Goal: Transaction & Acquisition: Book appointment/travel/reservation

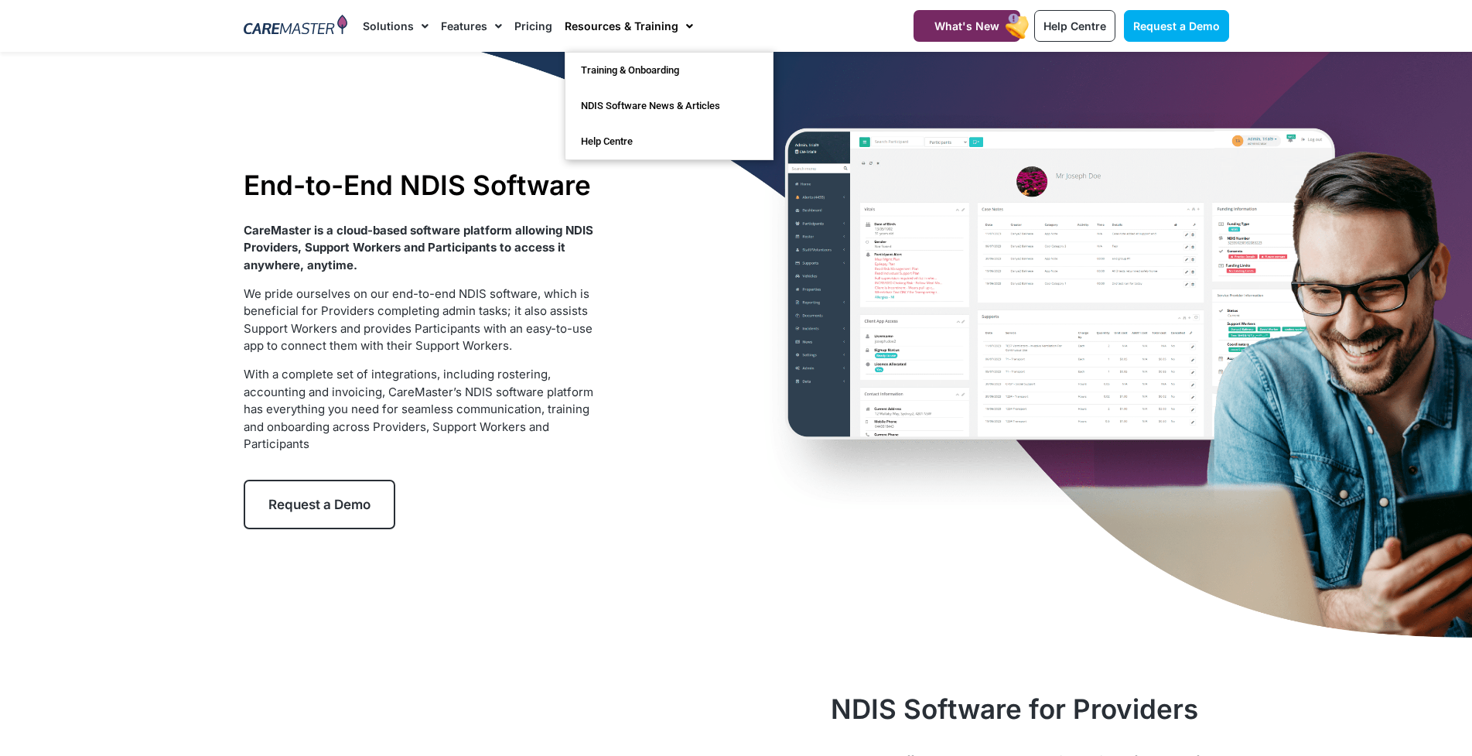
click at [644, 339] on div "End-to-End NDIS Software CareMaster is a cloud-based software platform allowing…" at bounding box center [736, 349] width 1001 height 594
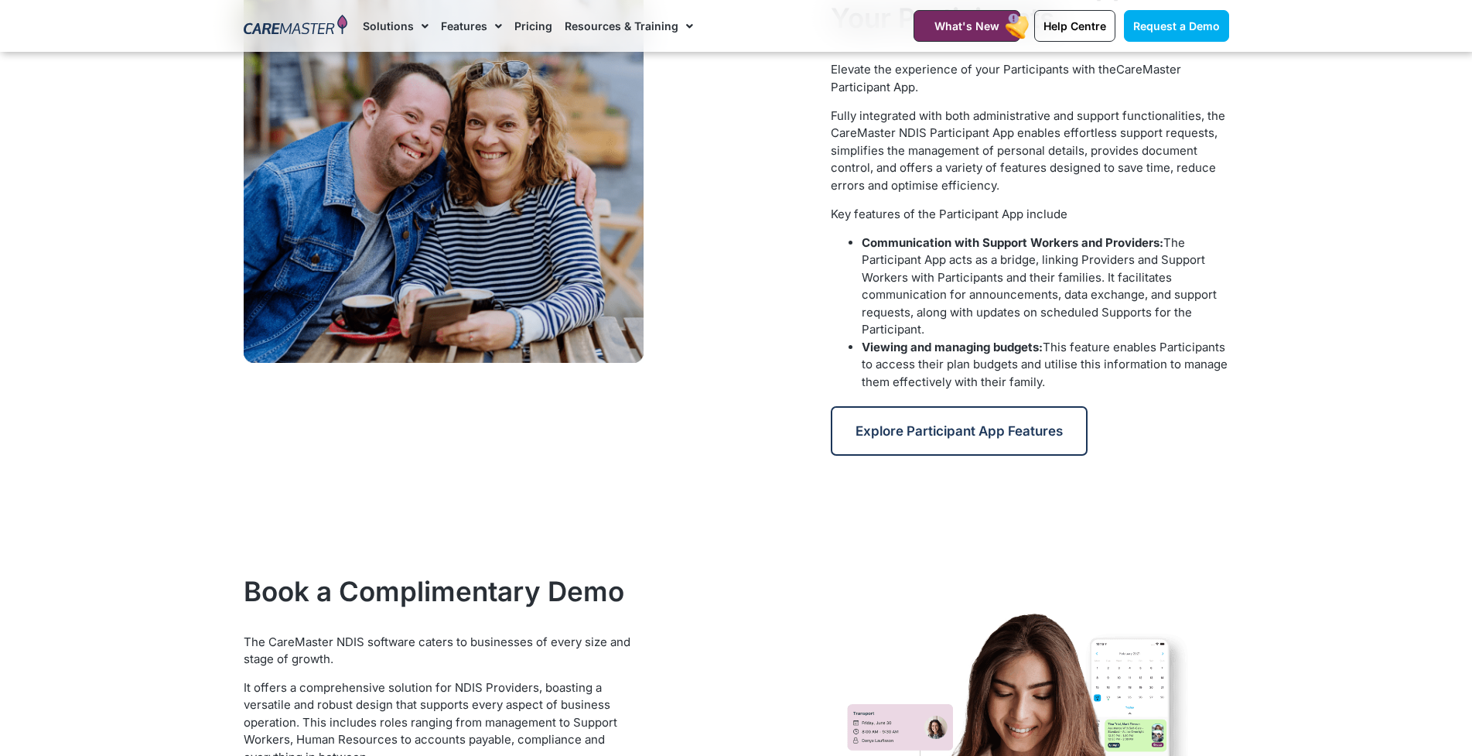
scroll to position [2244, 0]
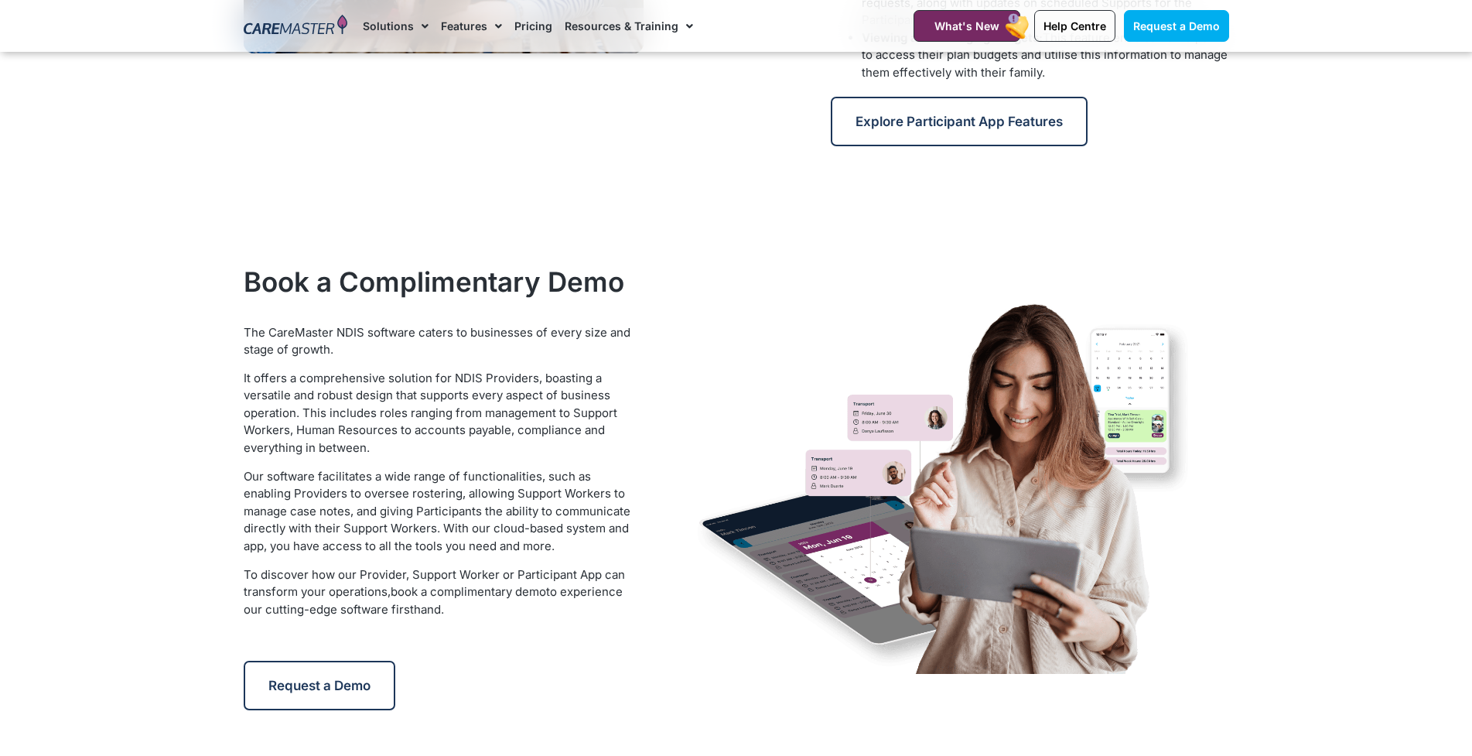
click at [1321, 385] on section "Book a Complimentary Demo The CareMaster NDIS software caters to businesses of …" at bounding box center [736, 488] width 1472 height 466
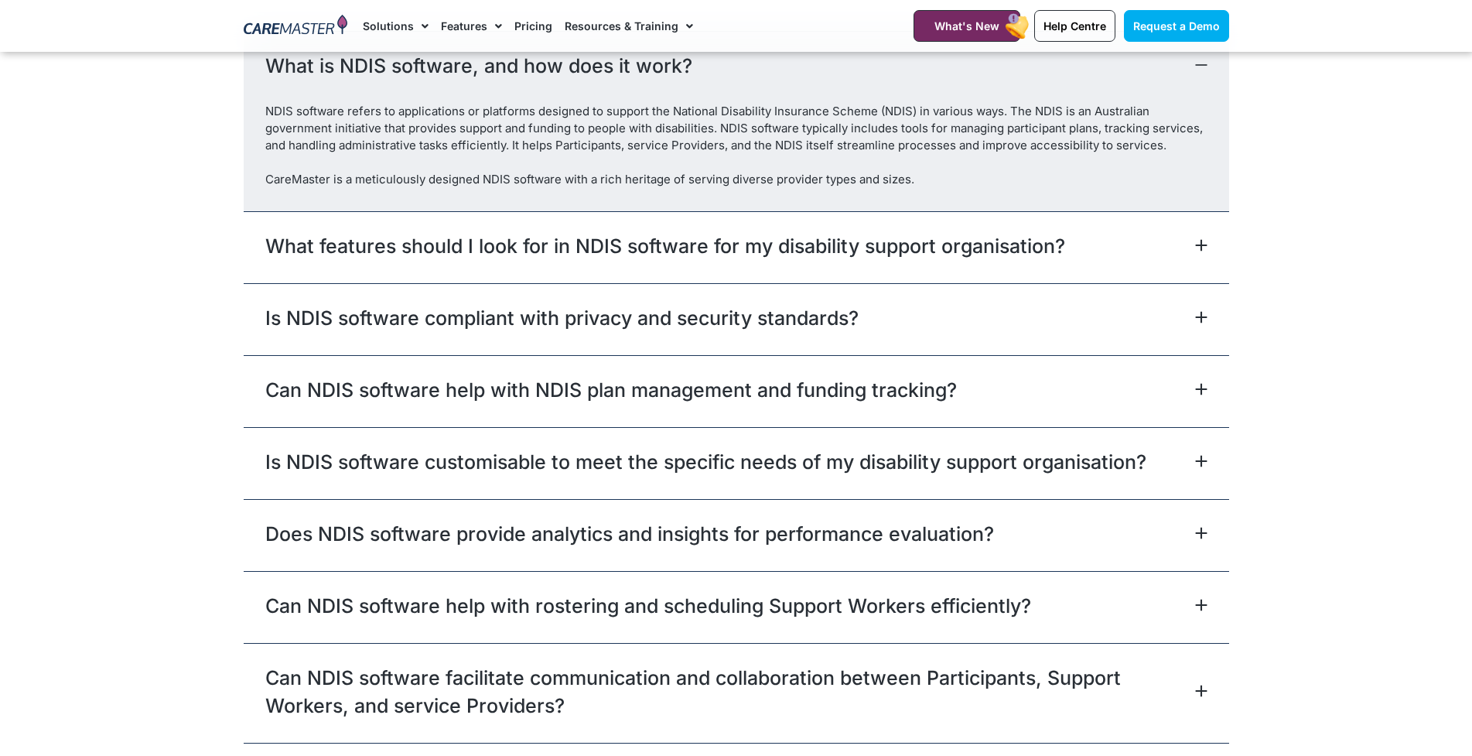
scroll to position [4255, 0]
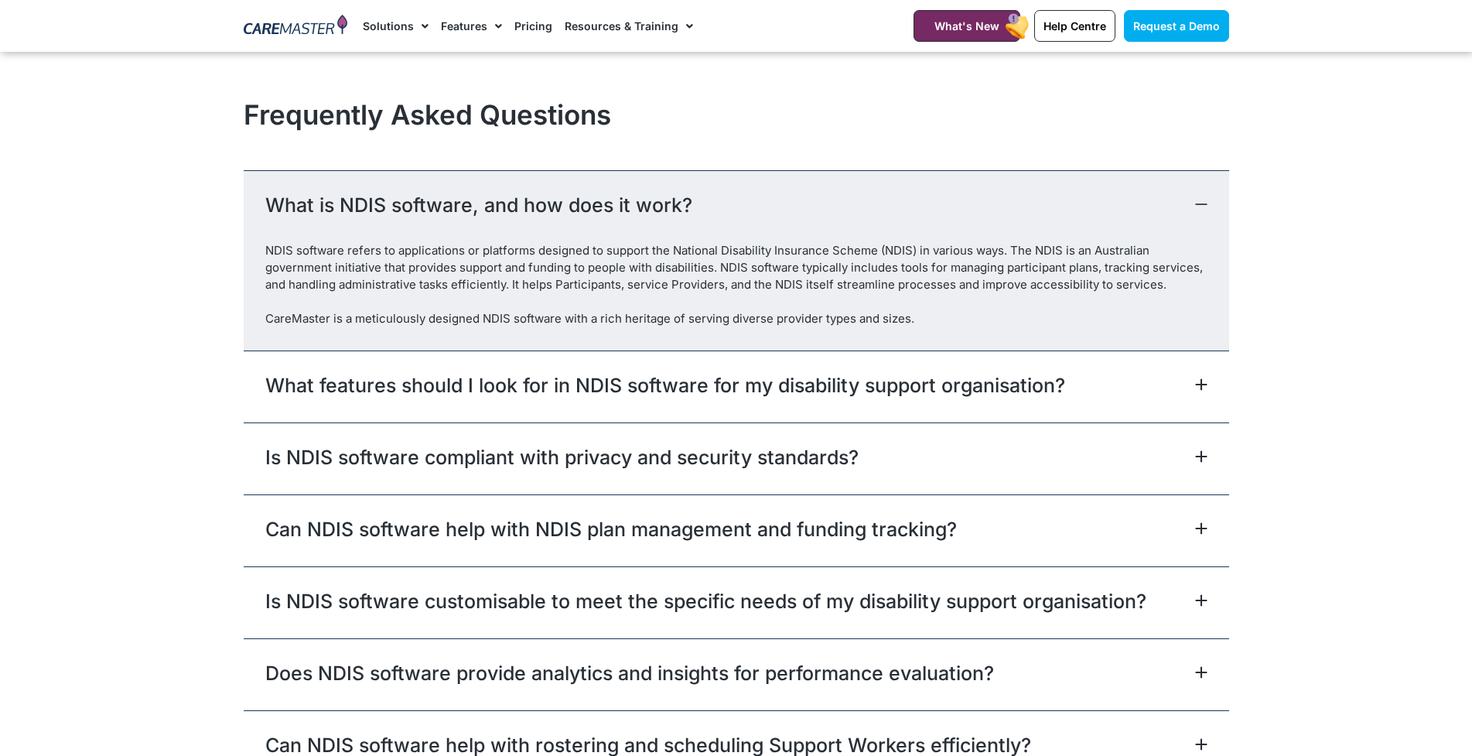
click at [1202, 203] on icon at bounding box center [1201, 204] width 12 height 12
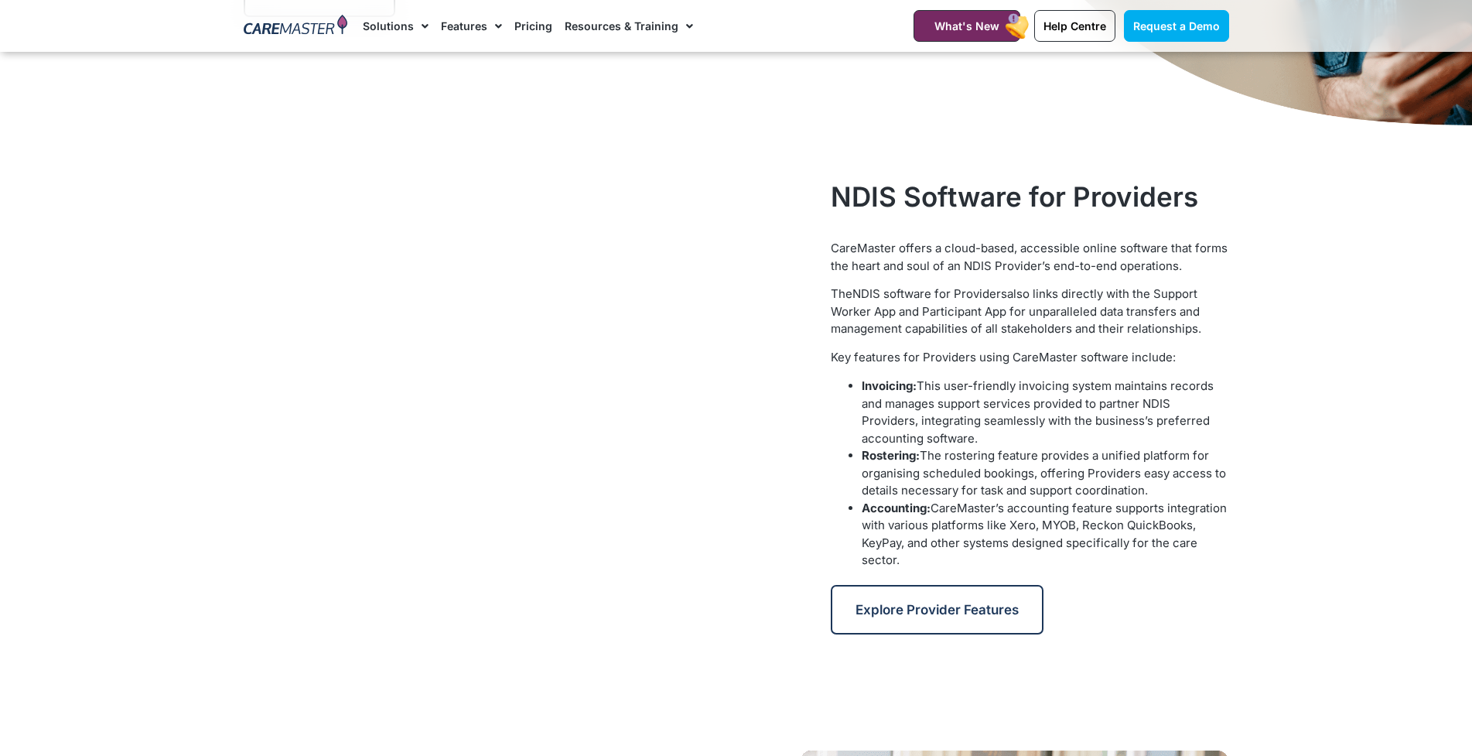
scroll to position [484, 0]
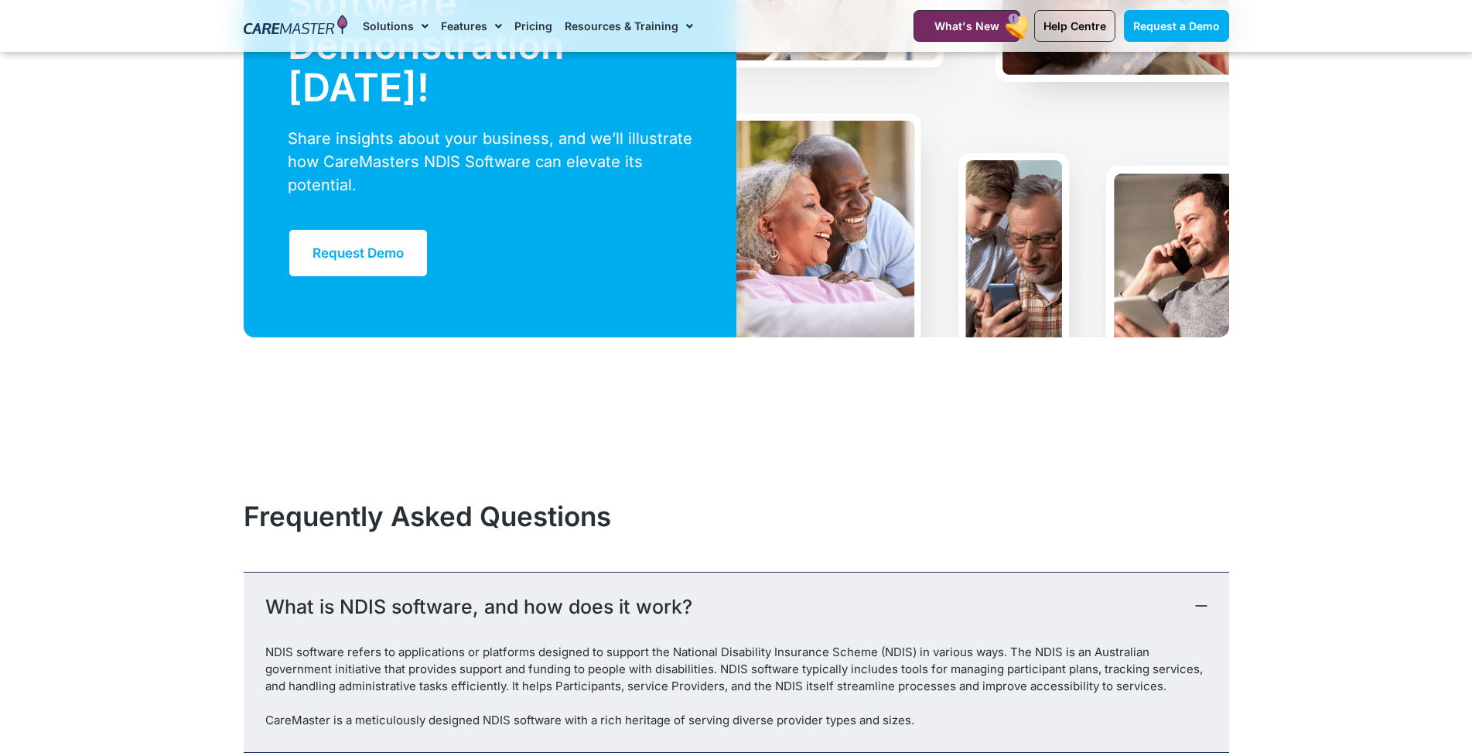
scroll to position [4255, 0]
